Goal: Task Accomplishment & Management: Use online tool/utility

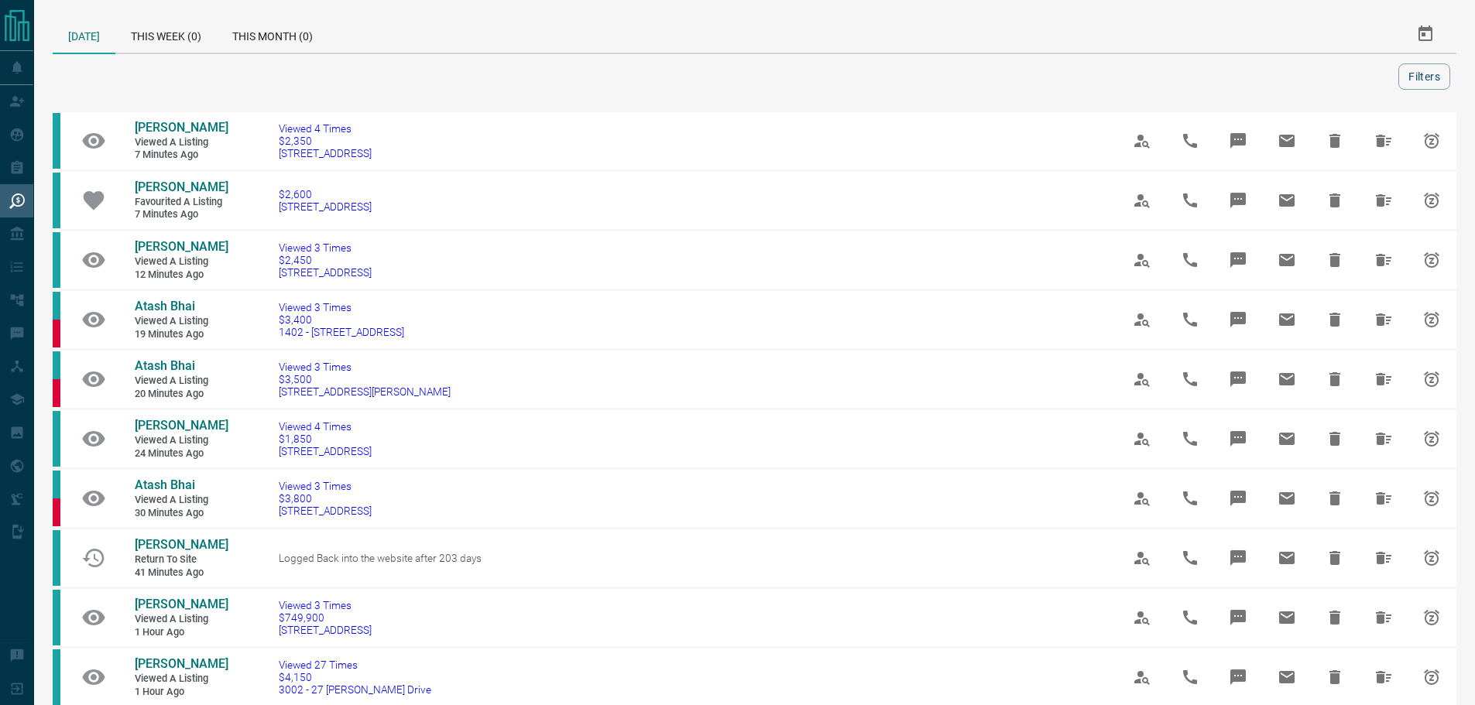
drag, startPoint x: 0, startPoint y: 0, endPoint x: 1328, endPoint y: 80, distance: 1330.8
drag, startPoint x: 1328, startPoint y: 80, endPoint x: 22, endPoint y: 144, distance: 1307.6
click at [22, 142] on icon at bounding box center [16, 134] width 15 height 15
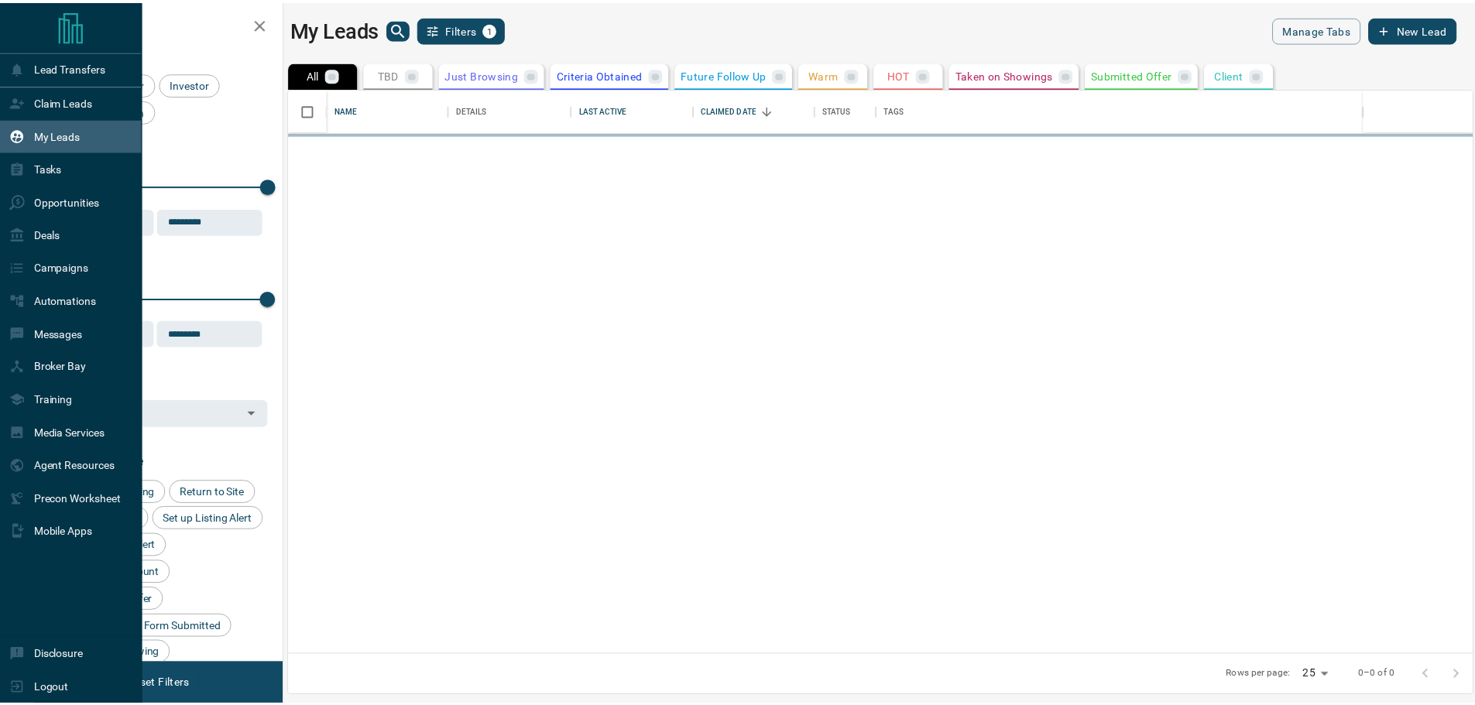
scroll to position [555, 1182]
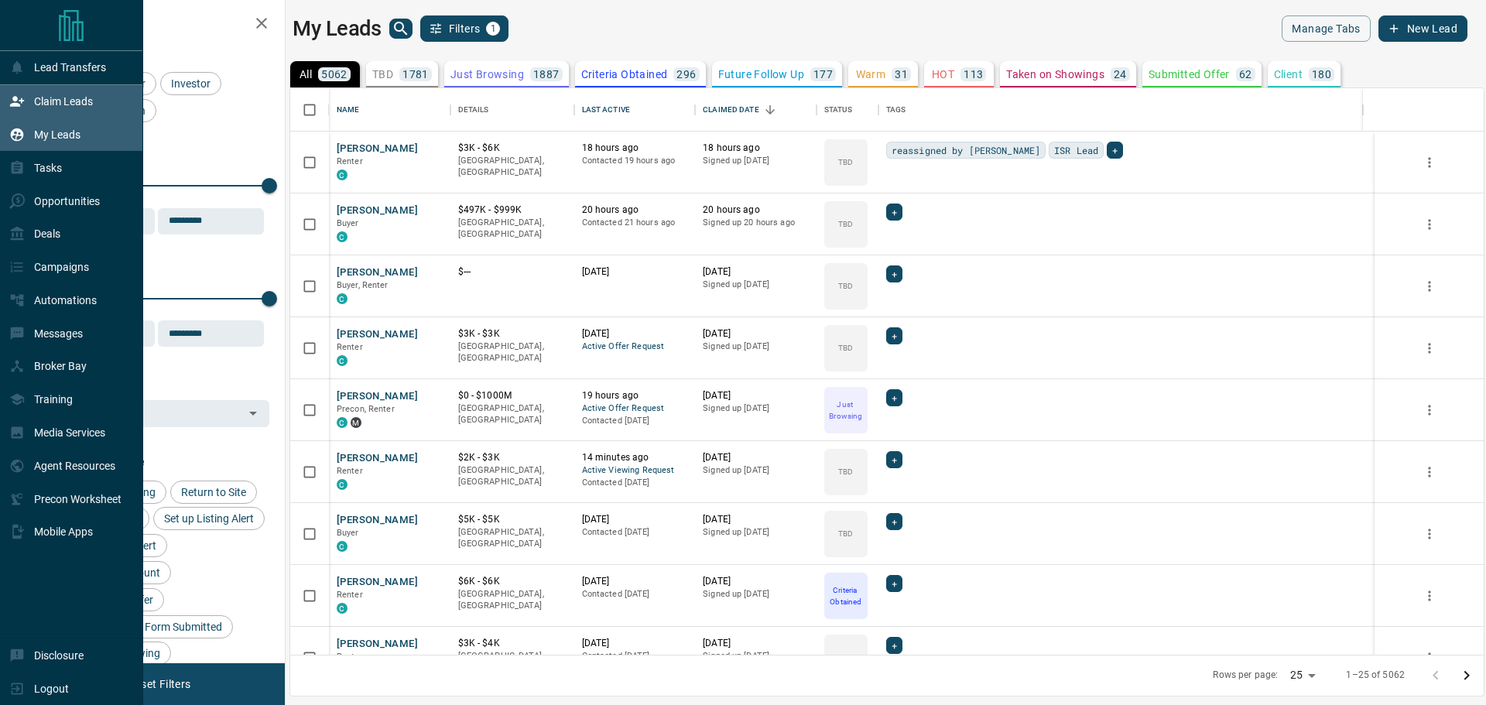
click at [42, 95] on div "Claim Leads" at bounding box center [51, 102] width 84 height 26
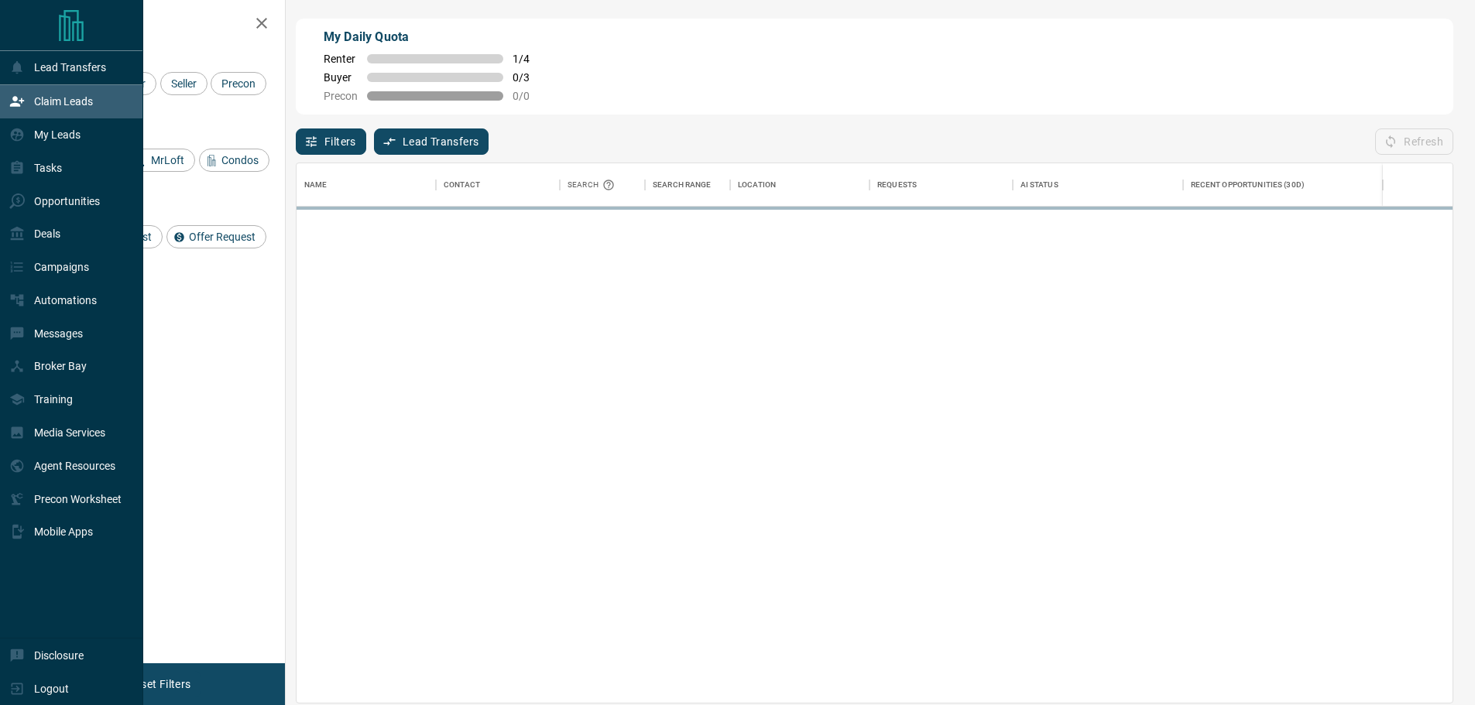
scroll to position [528, 1144]
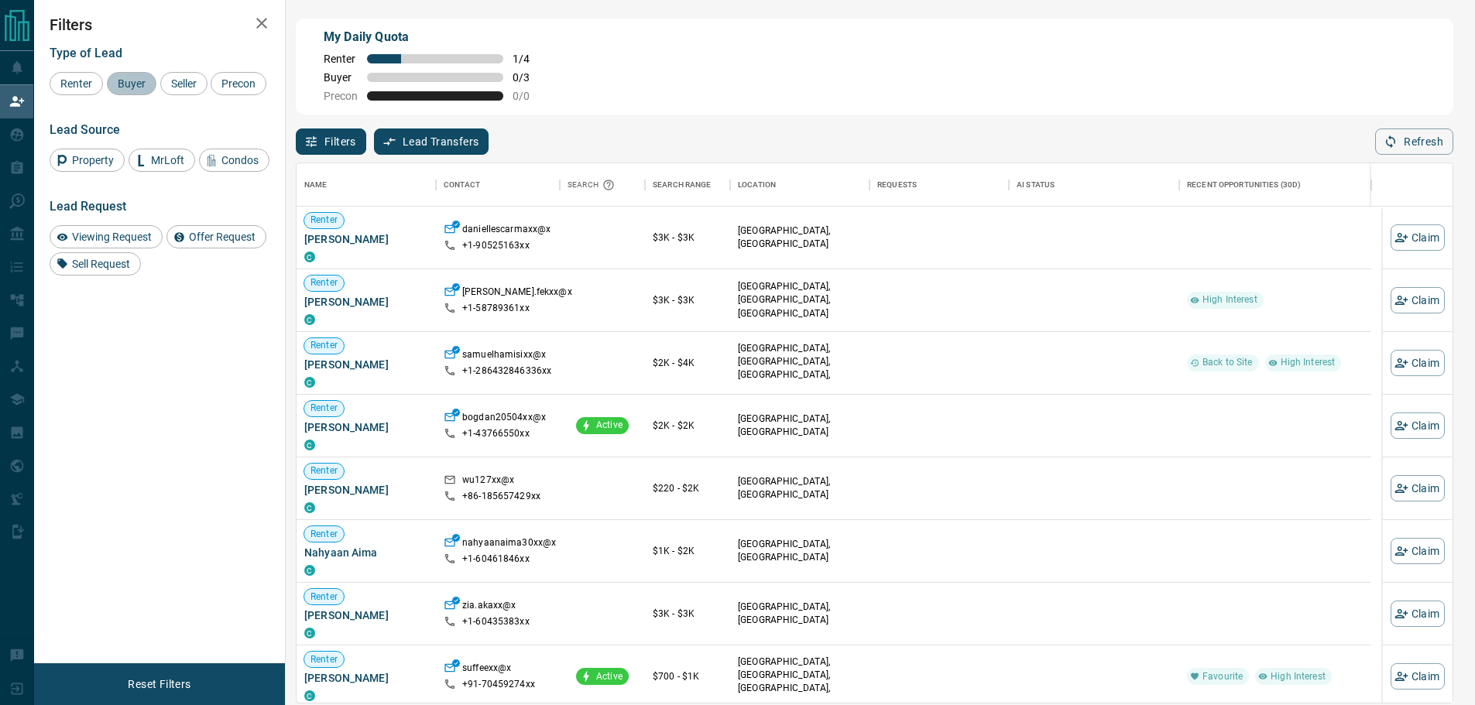
click at [139, 89] on span "Buyer" at bounding box center [131, 83] width 39 height 12
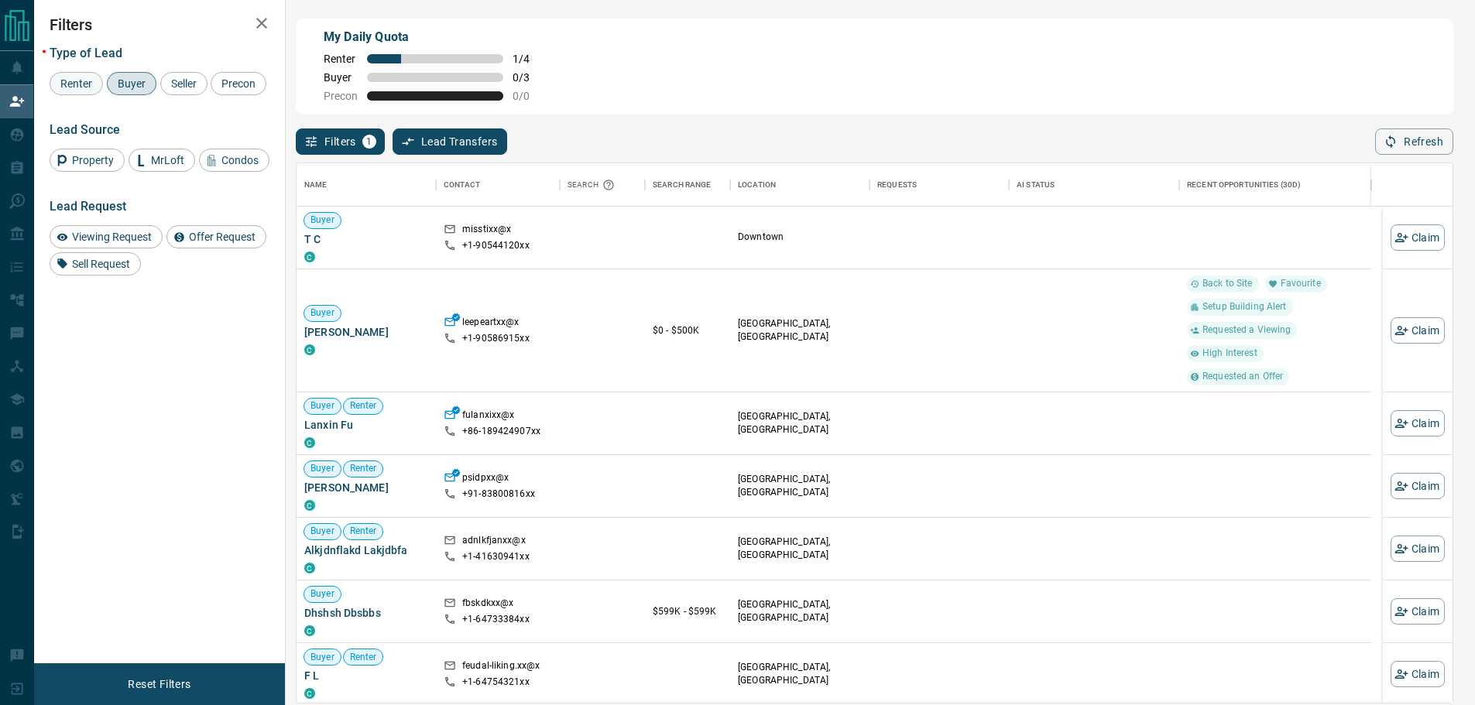
click at [61, 85] on span "Renter" at bounding box center [76, 83] width 43 height 12
click at [132, 83] on span "Buyer" at bounding box center [131, 83] width 39 height 12
